Goal: Task Accomplishment & Management: Complete application form

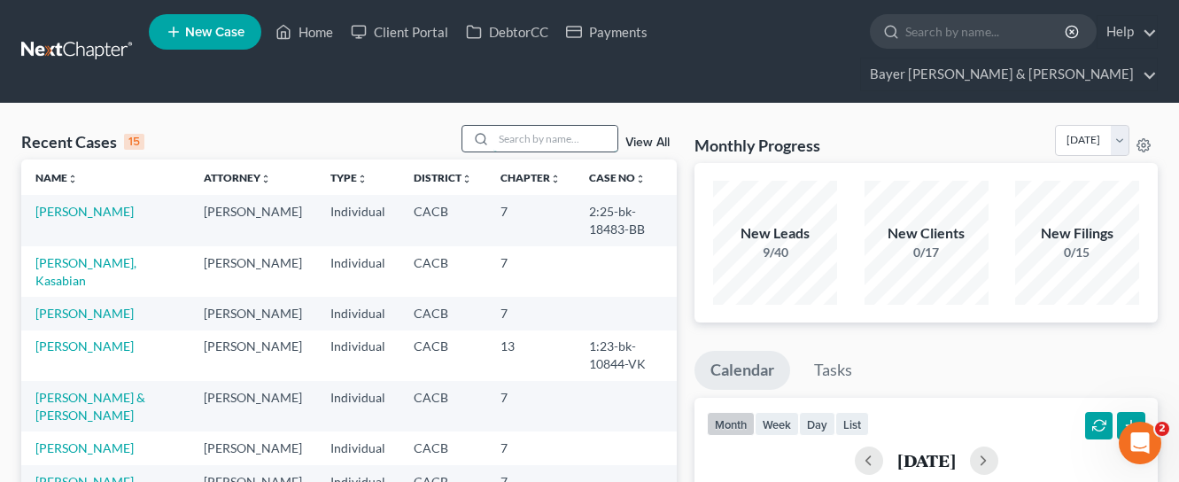
click at [544, 126] on input "search" at bounding box center [556, 139] width 124 height 26
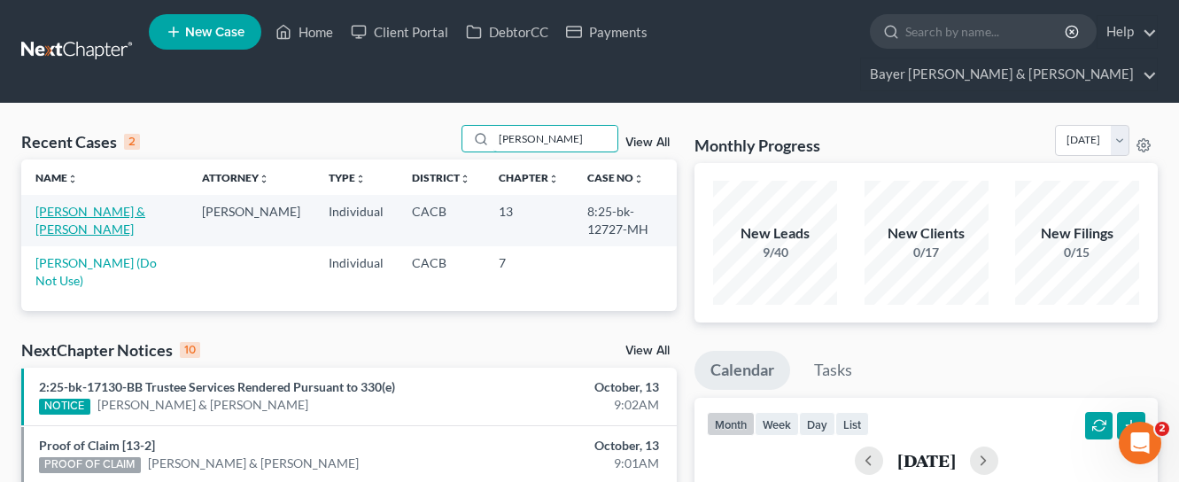
type input "[PERSON_NAME]"
click at [103, 204] on link "[PERSON_NAME] & [PERSON_NAME]" at bounding box center [90, 220] width 110 height 33
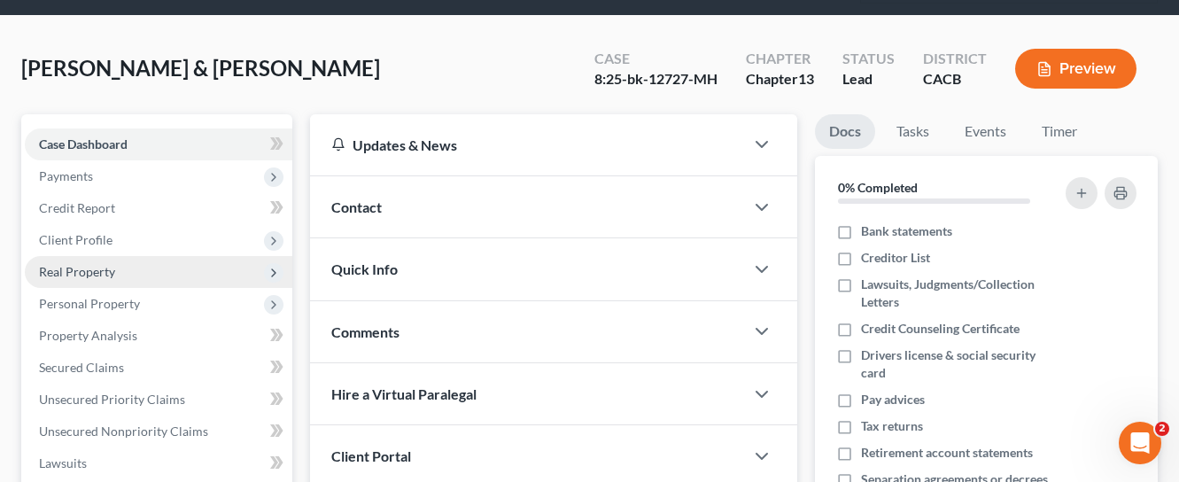
scroll to position [89, 0]
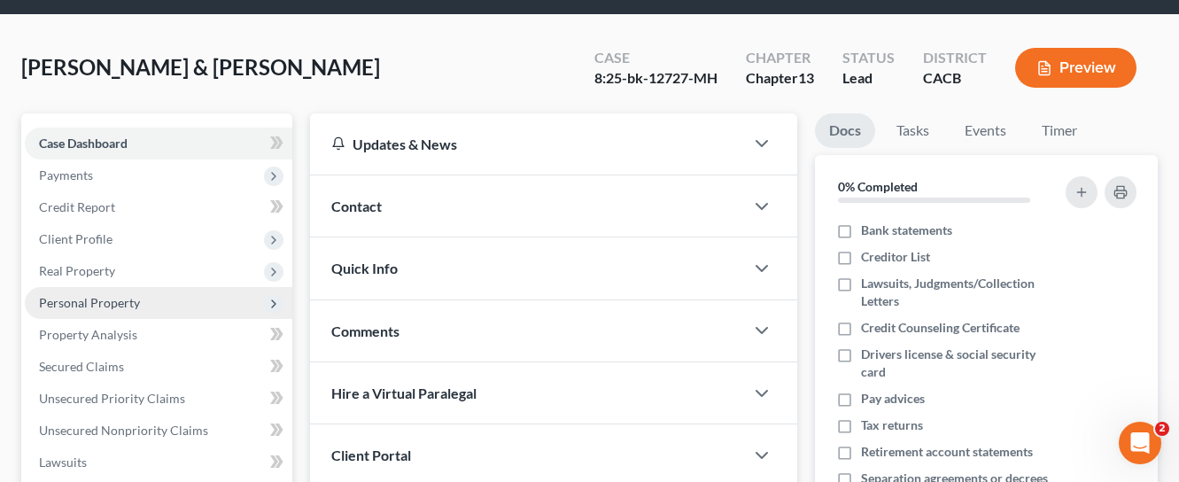
click at [134, 295] on span "Personal Property" at bounding box center [89, 302] width 101 height 15
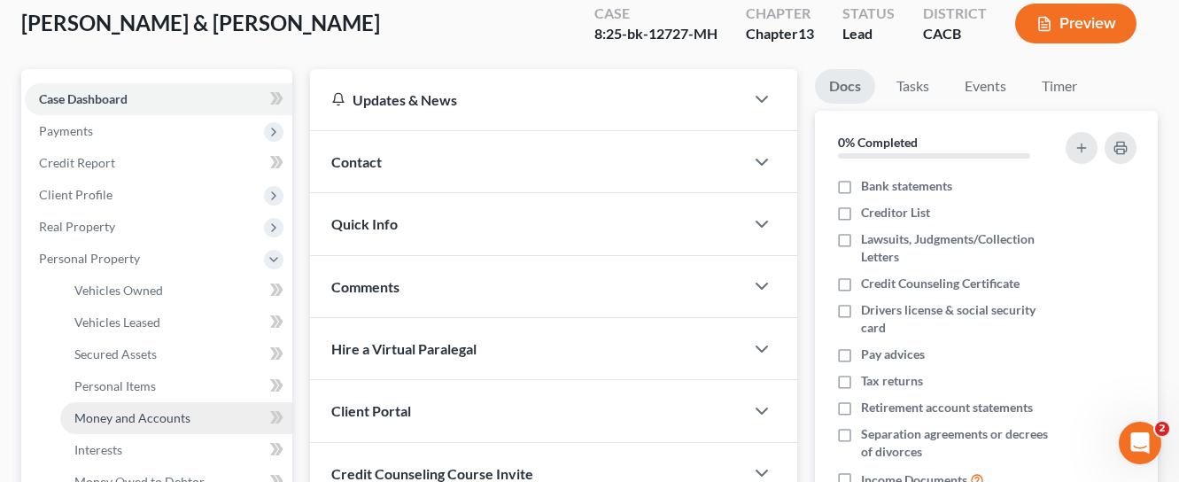
scroll to position [177, 0]
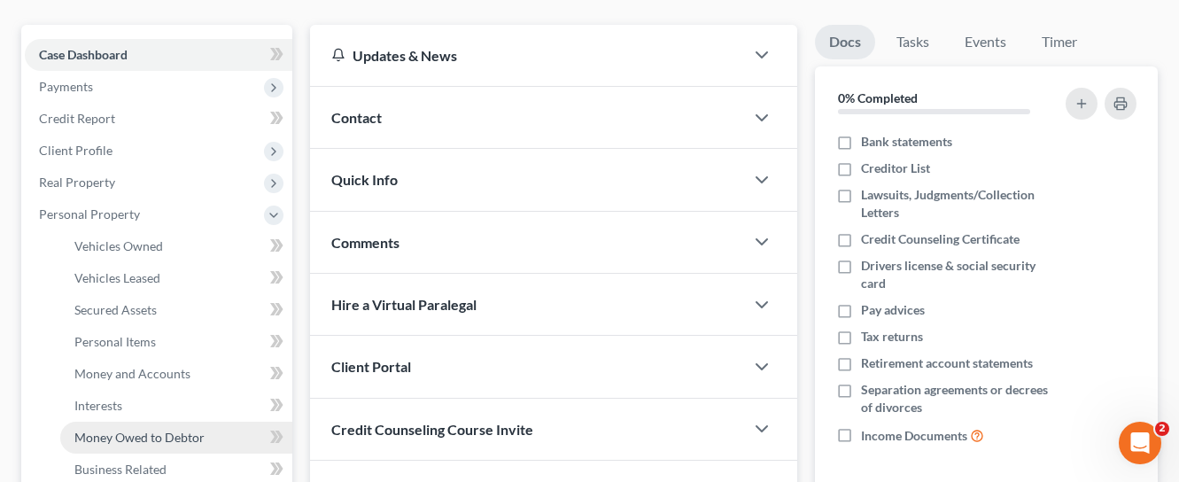
click at [165, 430] on span "Money Owed to Debtor" at bounding box center [139, 437] width 130 height 15
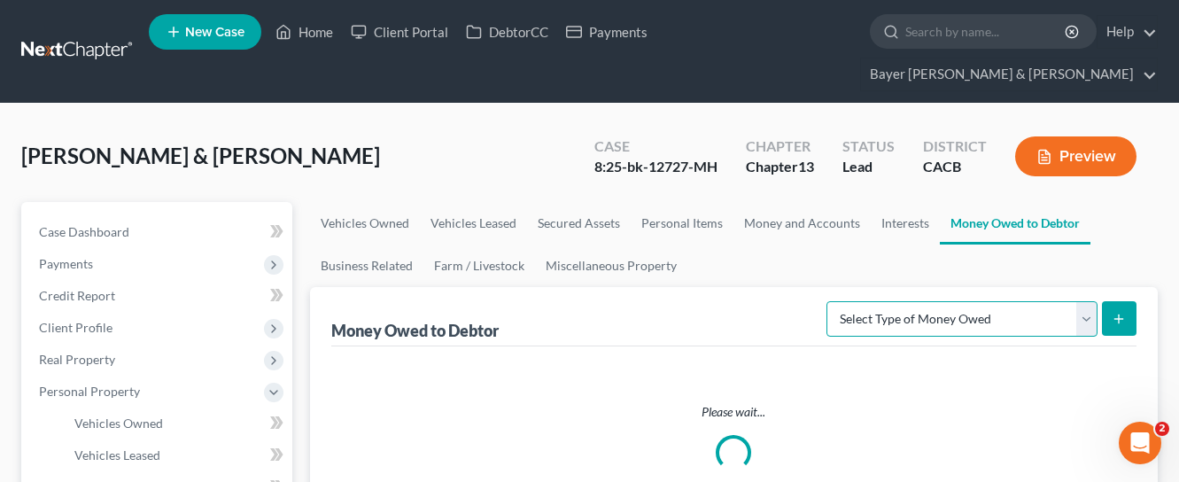
click at [945, 301] on select "Select Type of Money Owed Accounts Receivable Alimony Child Support Claims Agai…" at bounding box center [962, 318] width 271 height 35
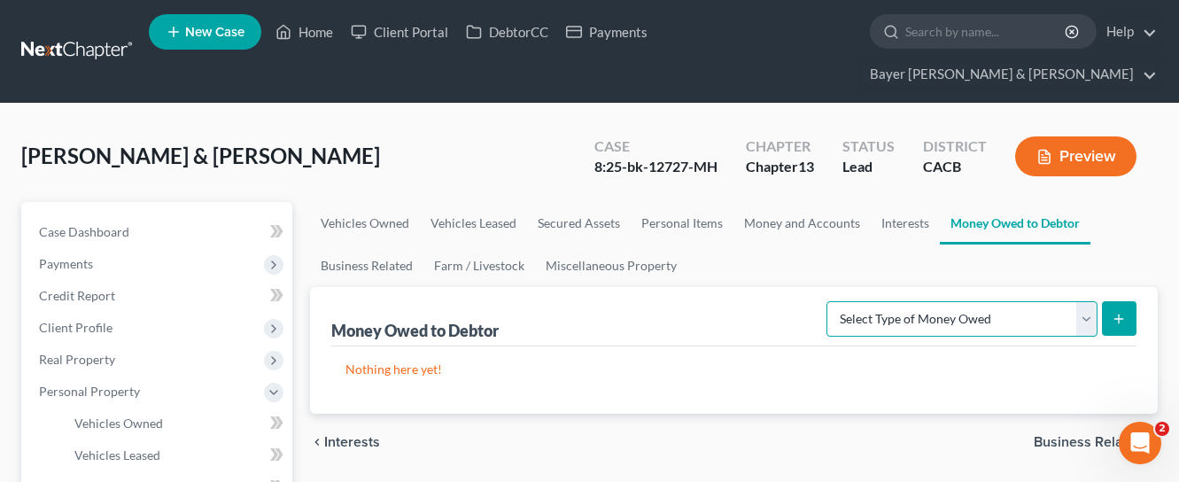
select select "claims_against_third_parties"
click at [829, 301] on select "Select Type of Money Owed Accounts Receivable Alimony Child Support Claims Agai…" at bounding box center [962, 318] width 271 height 35
click at [1112, 312] on icon "submit" at bounding box center [1119, 319] width 14 height 14
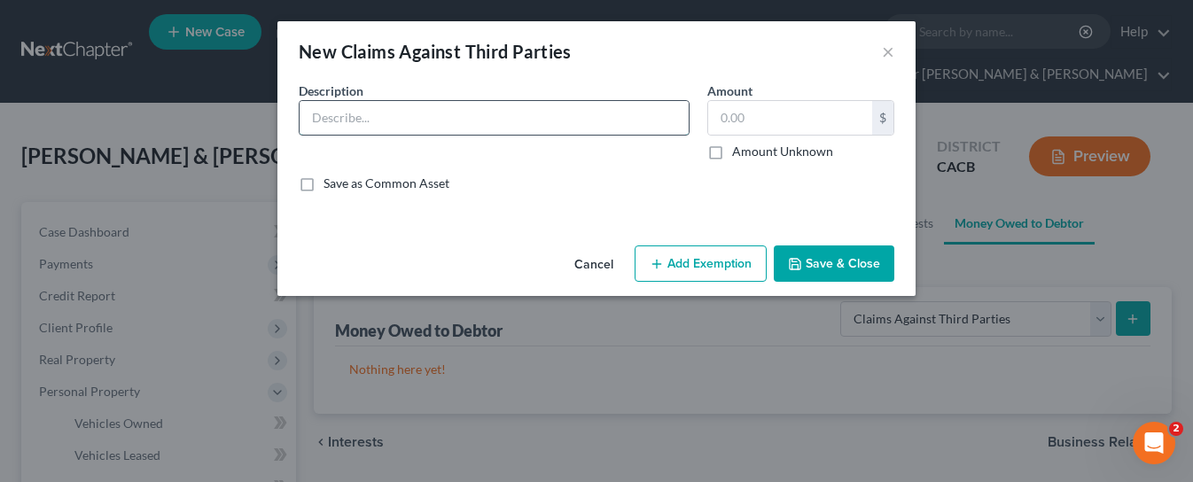
click at [368, 114] on input "text" at bounding box center [493, 118] width 389 height 34
type input "Debtor, [PERSON_NAME] is a member of a Class Action lawsuit, [PERSON_NAME], et …"
type input "4,948.96"
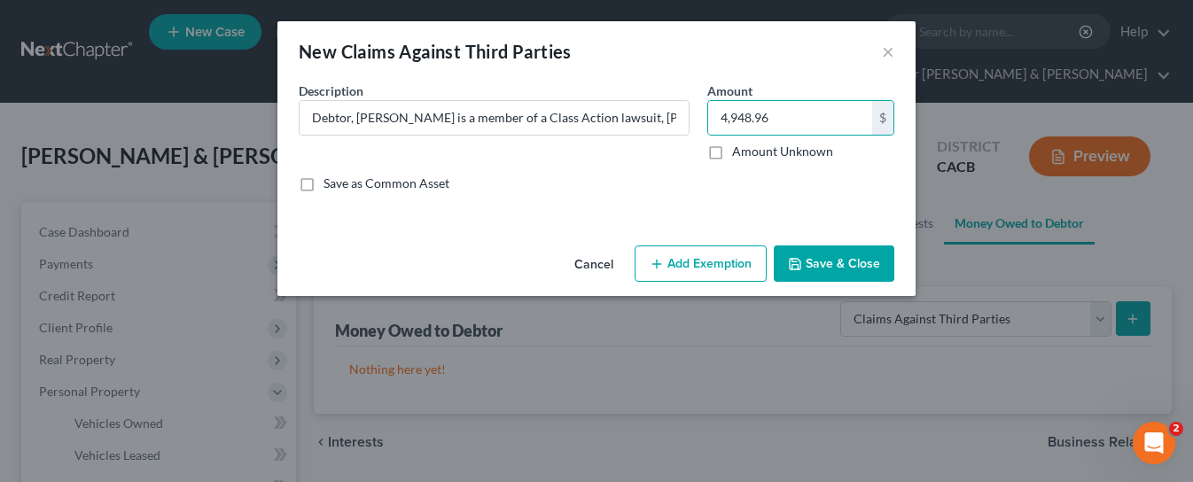
click at [670, 267] on button "Add Exemption" at bounding box center [700, 263] width 132 height 37
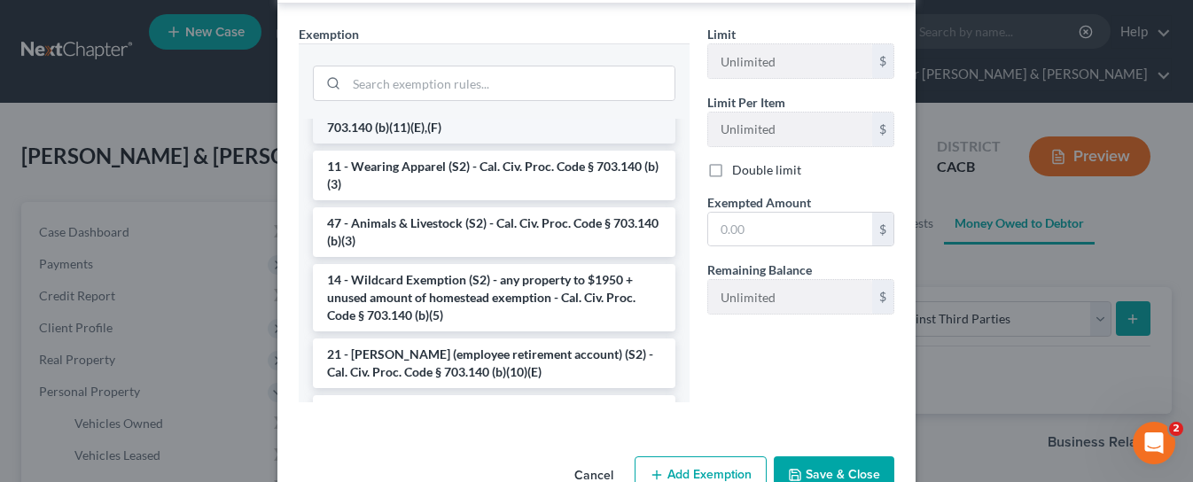
scroll to position [975, 0]
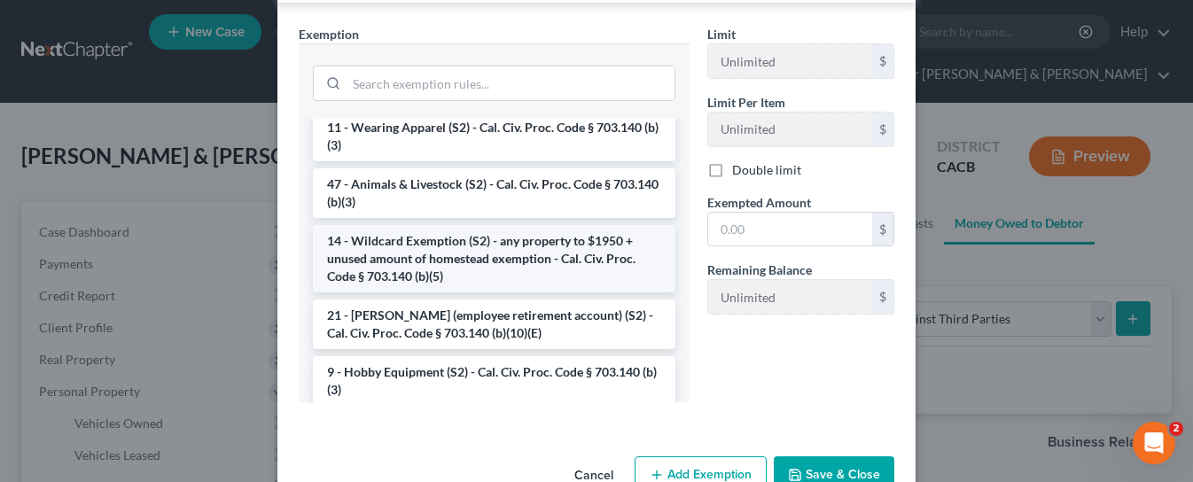
click at [466, 292] on li "14 - Wildcard Exemption (S2) - any property to $1950 + unused amount of homeste…" at bounding box center [494, 258] width 362 height 67
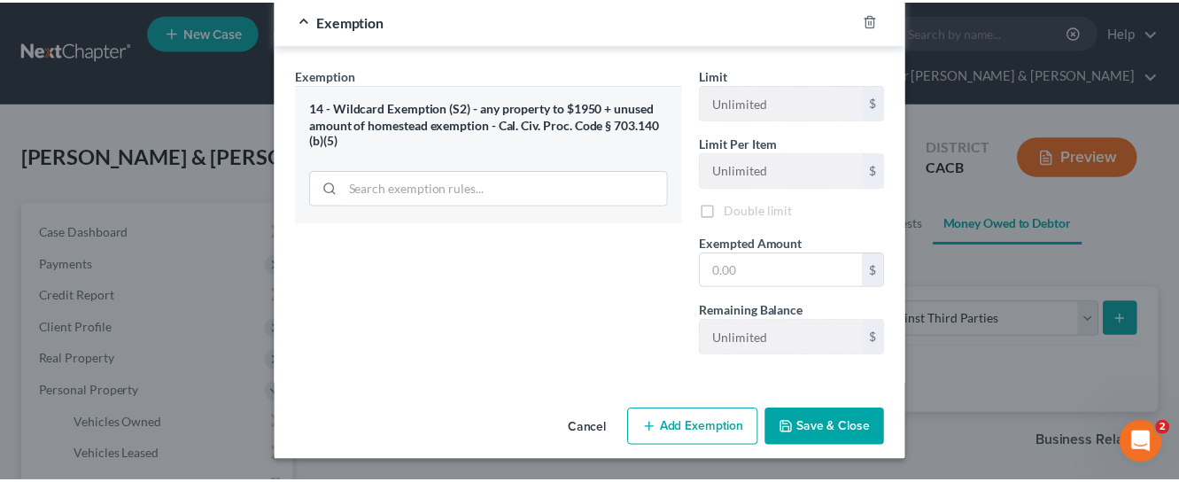
scroll to position [228, 0]
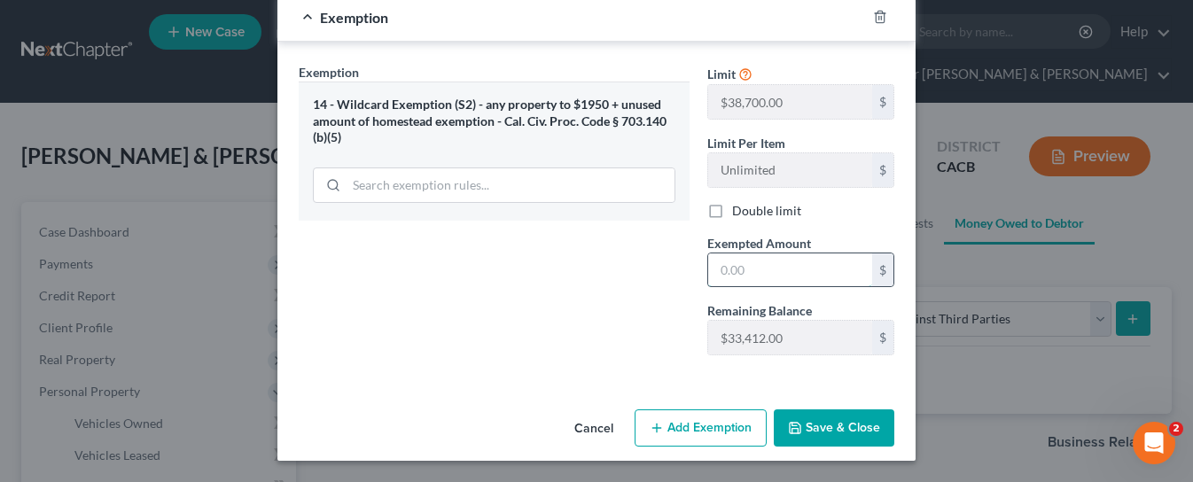
click at [765, 272] on input "text" at bounding box center [790, 270] width 164 height 34
type input "4,948.96"
click at [833, 439] on button "Save & Close" at bounding box center [834, 427] width 121 height 37
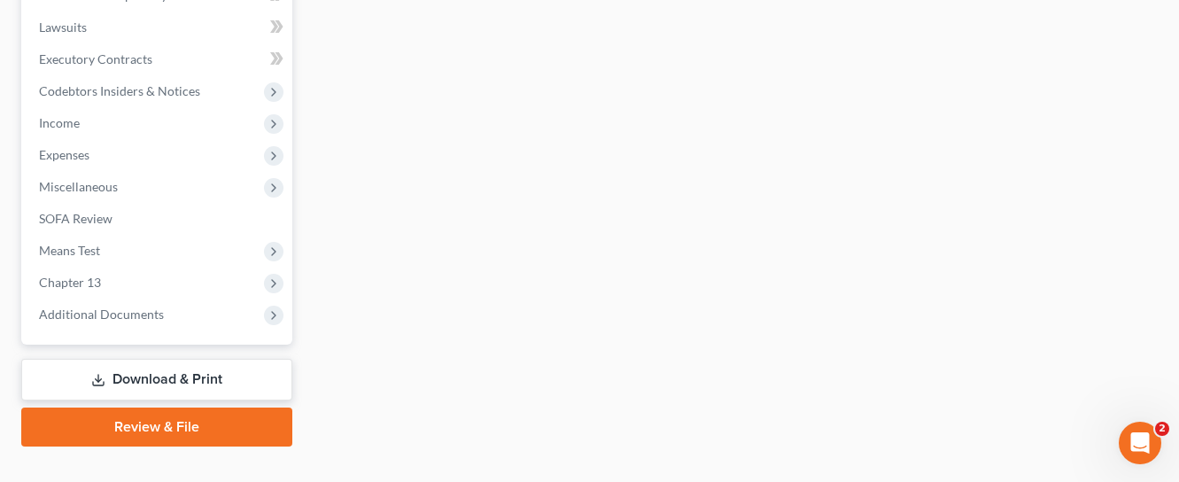
click at [163, 359] on link "Download & Print" at bounding box center [156, 380] width 271 height 42
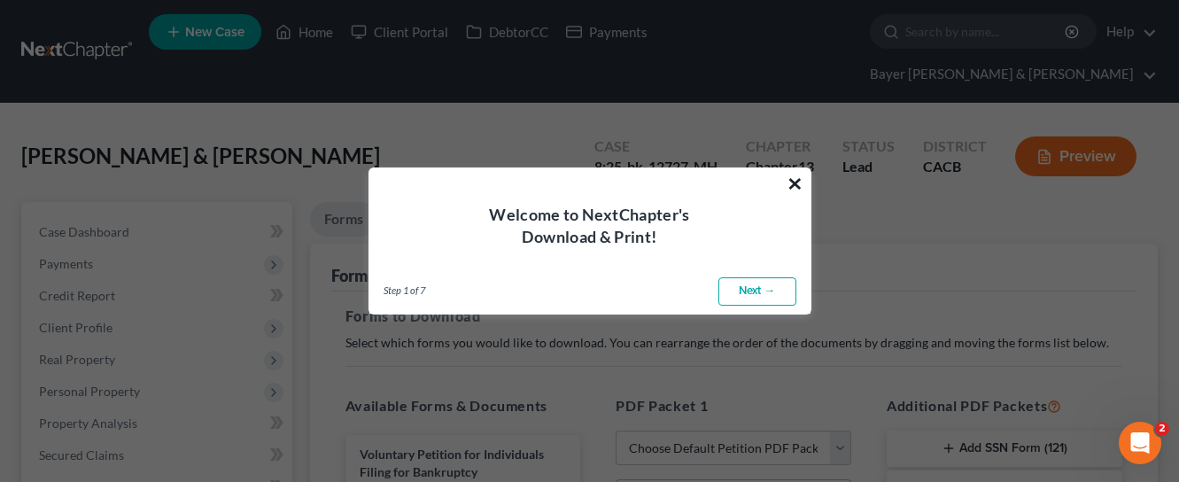
click at [789, 183] on button "×" at bounding box center [795, 183] width 17 height 28
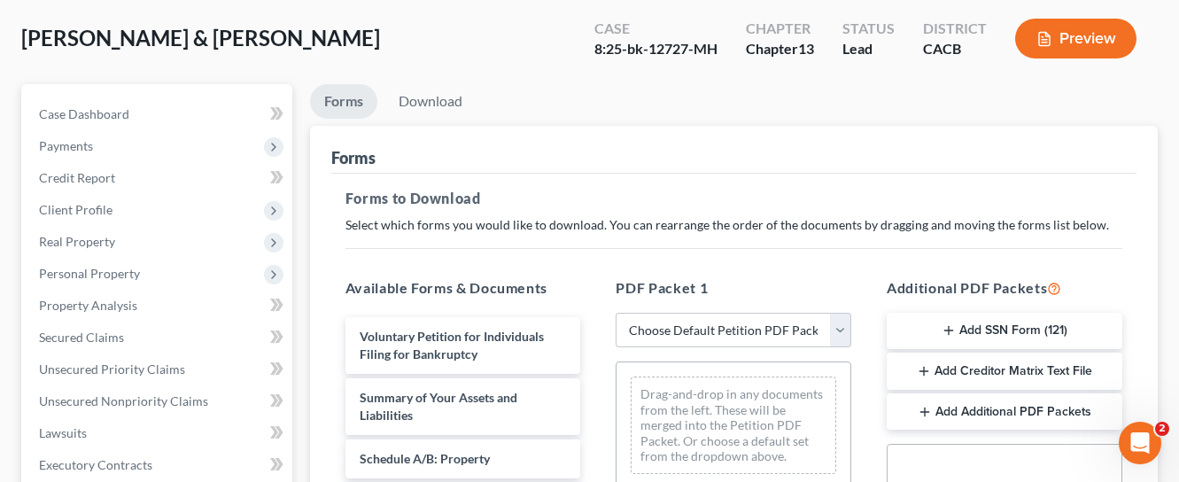
scroll to position [266, 0]
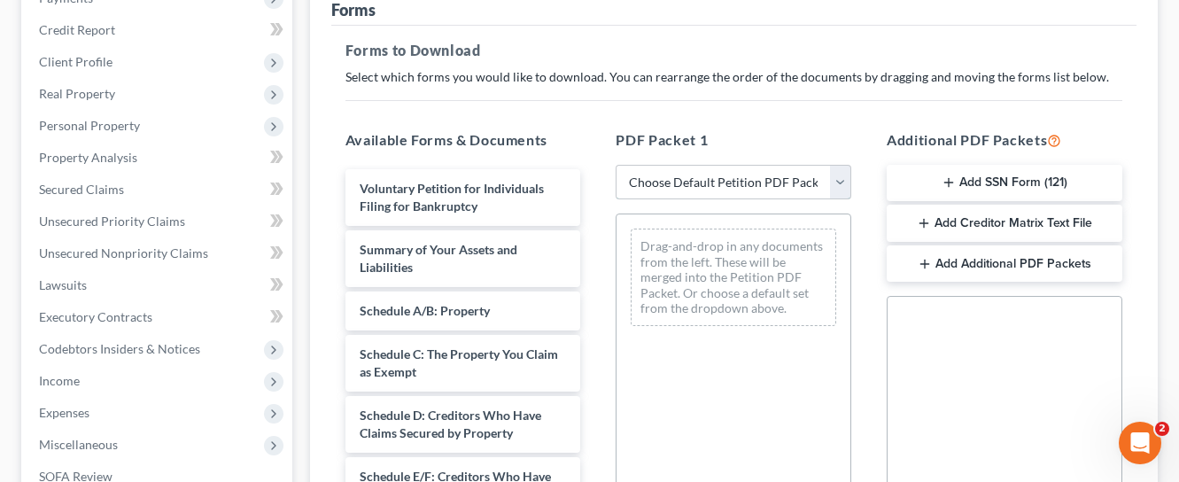
click at [769, 165] on select "Choose Default Petition PDF Packet Complete Bankruptcy Petition (all forms and …" at bounding box center [734, 182] width 236 height 35
select select "2"
click at [616, 165] on select "Choose Default Petition PDF Packet Complete Bankruptcy Petition (all forms and …" at bounding box center [734, 182] width 236 height 35
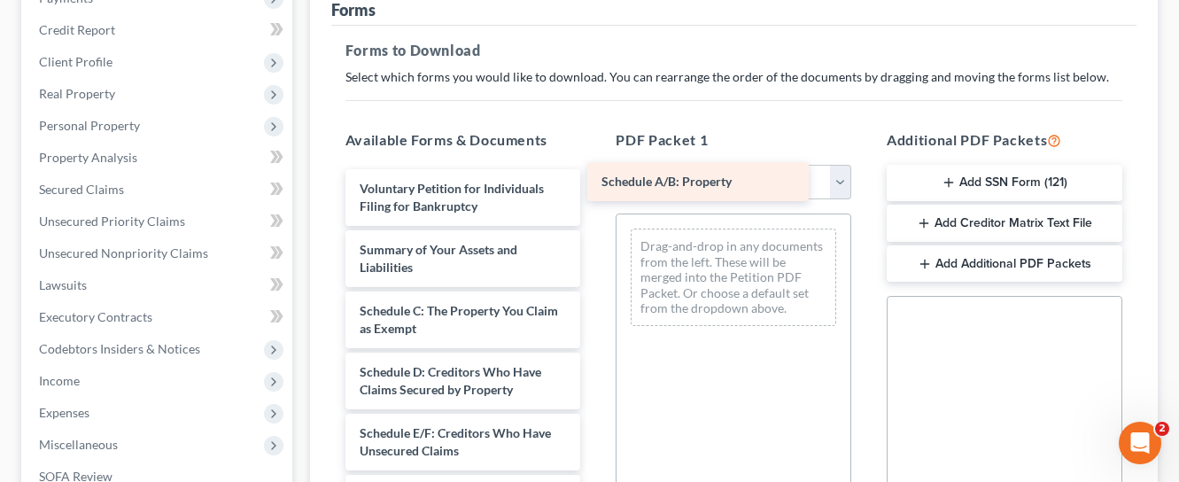
drag, startPoint x: 525, startPoint y: 283, endPoint x: 776, endPoint y: 200, distance: 264.8
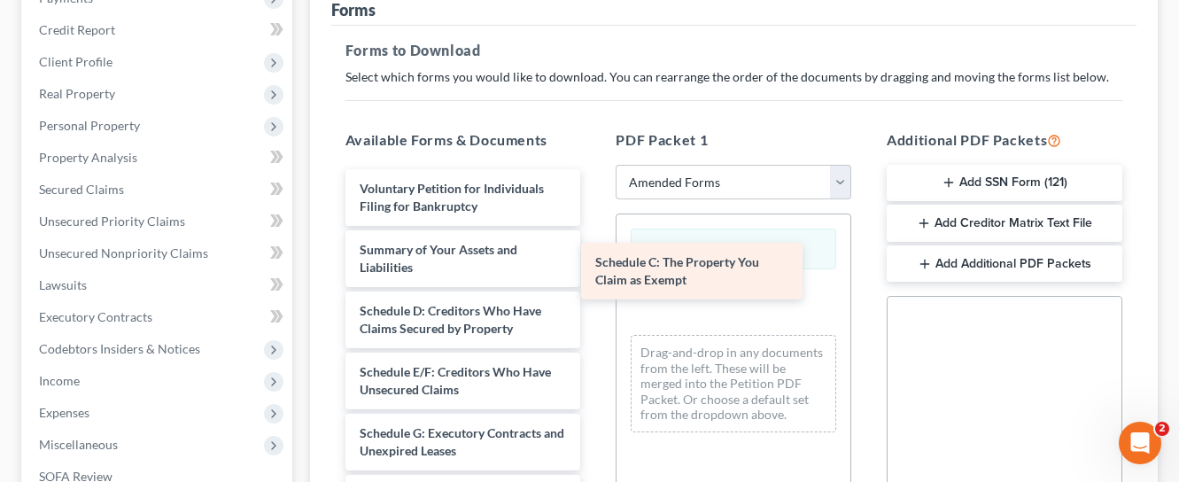
drag, startPoint x: 532, startPoint y: 277, endPoint x: 804, endPoint y: 262, distance: 272.4
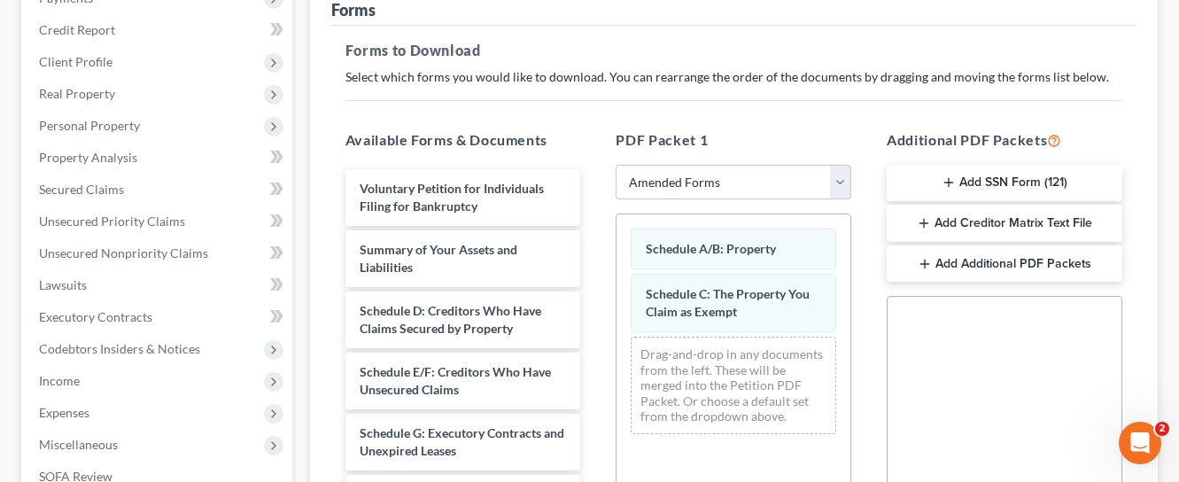
scroll to position [177, 0]
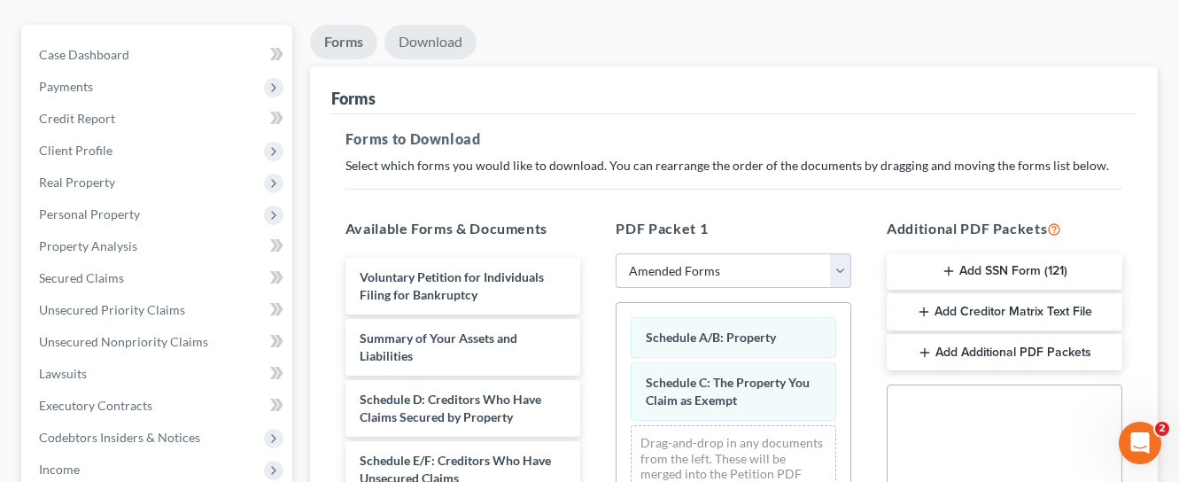
click at [424, 25] on link "Download" at bounding box center [431, 42] width 92 height 35
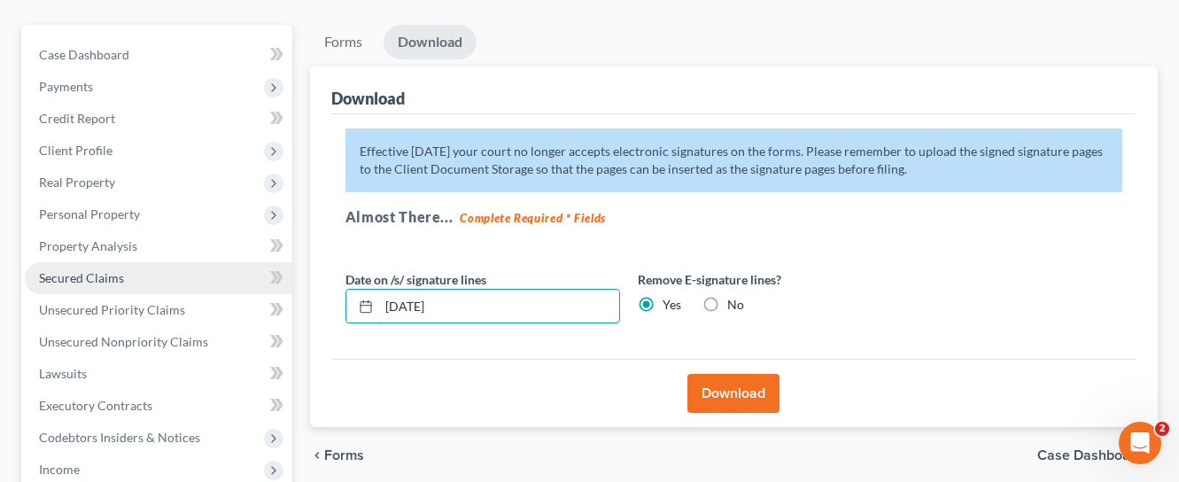
drag, startPoint x: 490, startPoint y: 284, endPoint x: 229, endPoint y: 258, distance: 261.9
click at [233, 259] on div "Petition Navigation Case Dashboard Payments Invoices Payments Payments Credit R…" at bounding box center [589, 409] width 1155 height 768
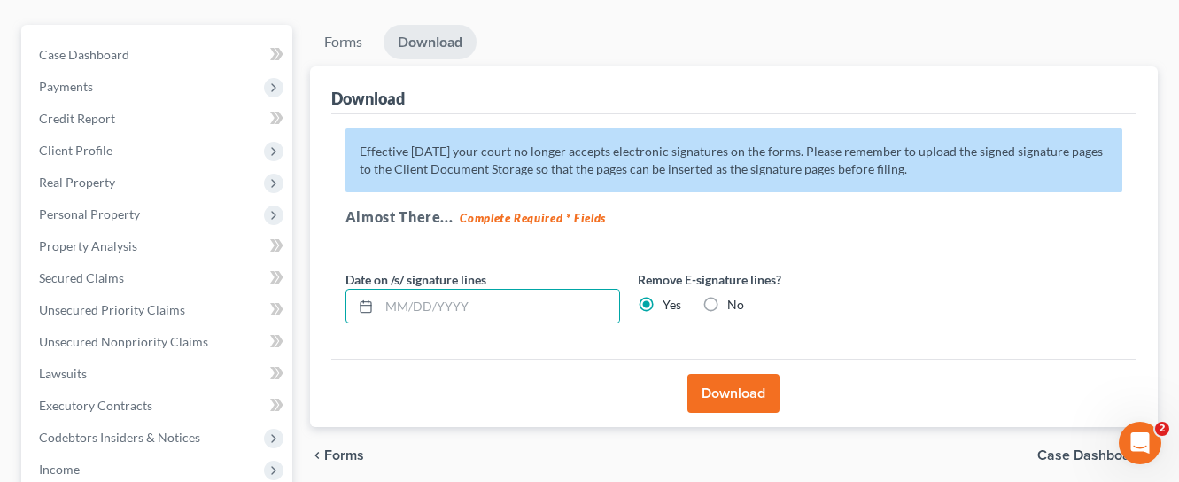
click at [704, 374] on button "Download" at bounding box center [734, 393] width 92 height 39
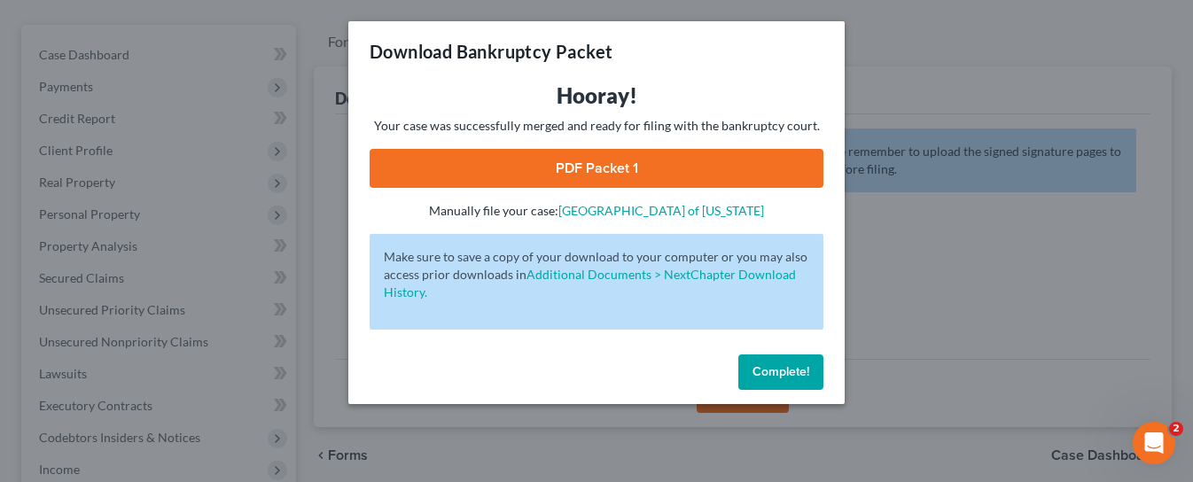
click at [609, 160] on link "PDF Packet 1" at bounding box center [596, 168] width 454 height 39
click at [769, 367] on span "Complete!" at bounding box center [780, 371] width 57 height 15
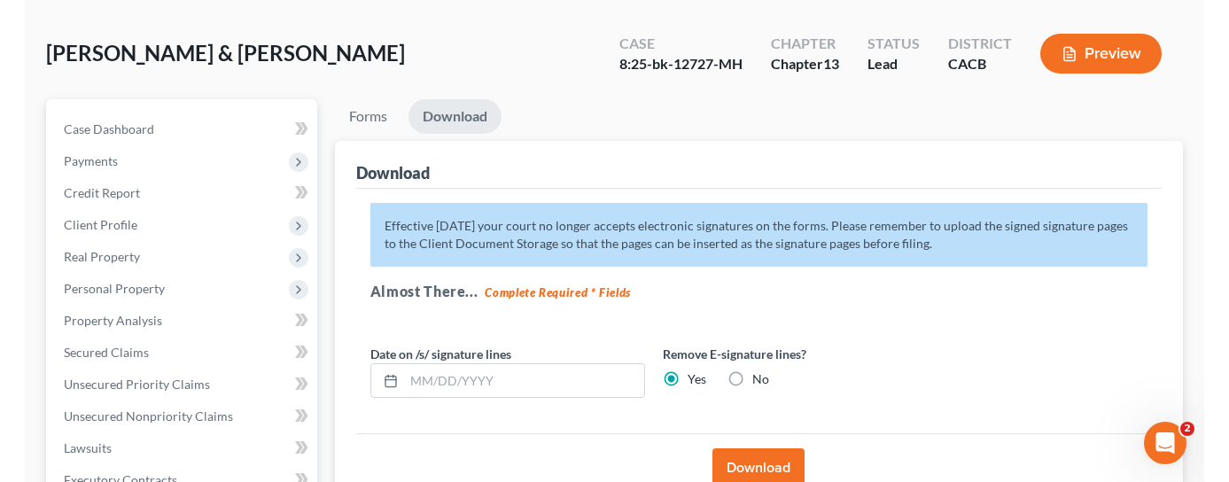
scroll to position [0, 0]
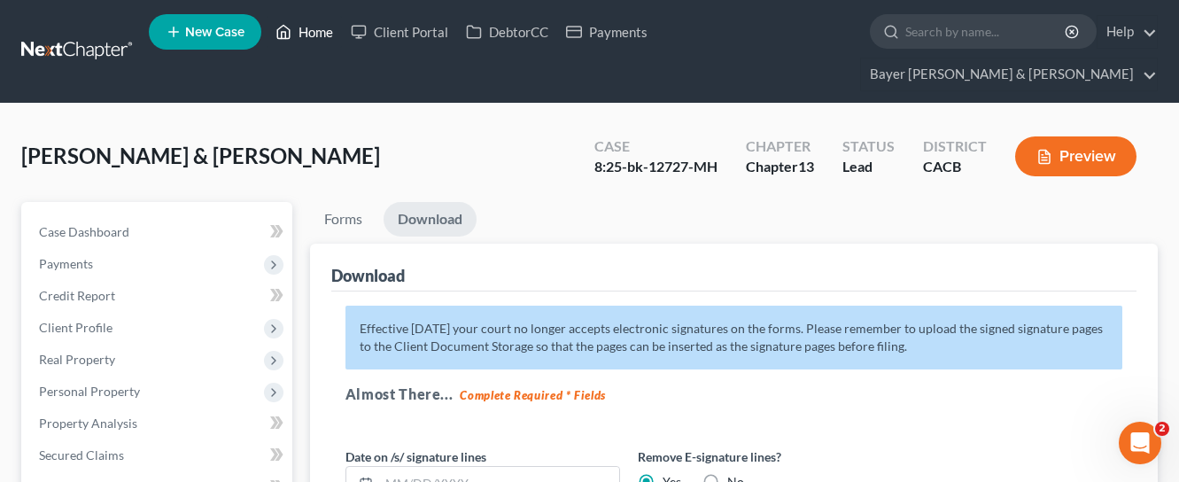
click at [314, 39] on link "Home" at bounding box center [304, 32] width 75 height 32
